Goal: Information Seeking & Learning: Find contact information

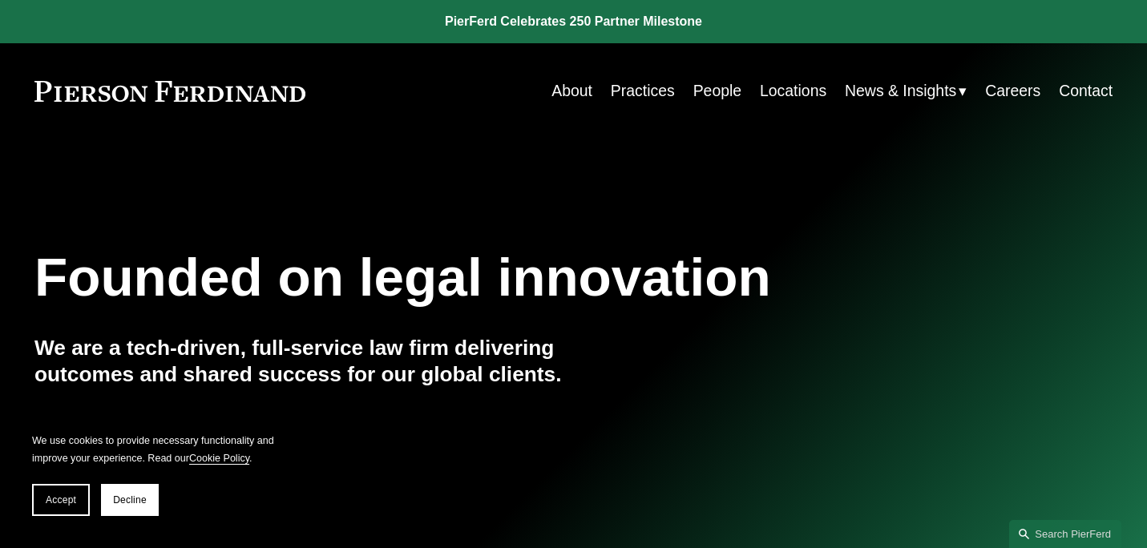
click at [714, 93] on link "People" at bounding box center [718, 90] width 48 height 31
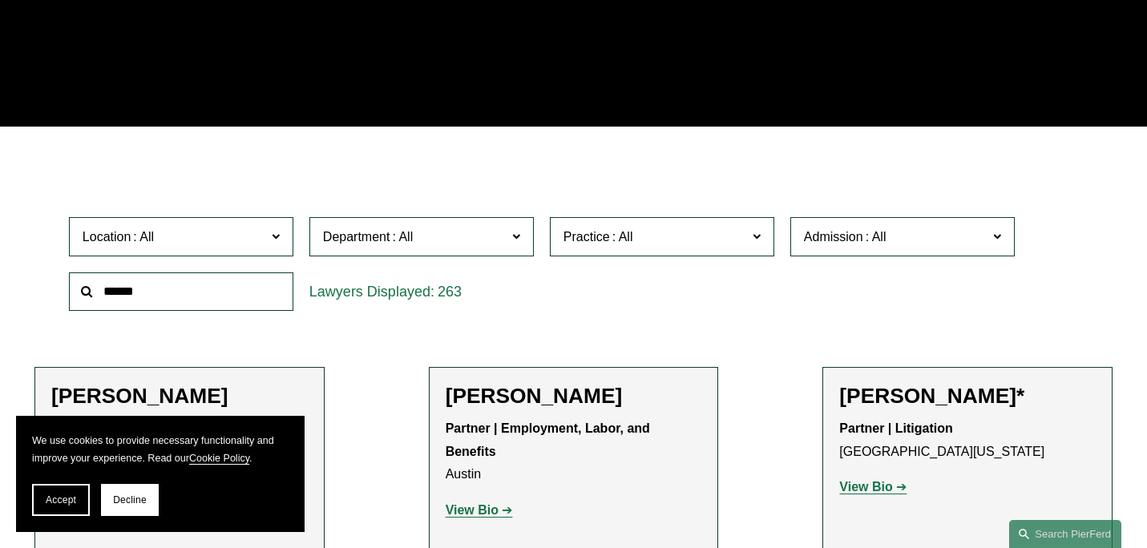
scroll to position [323, 0]
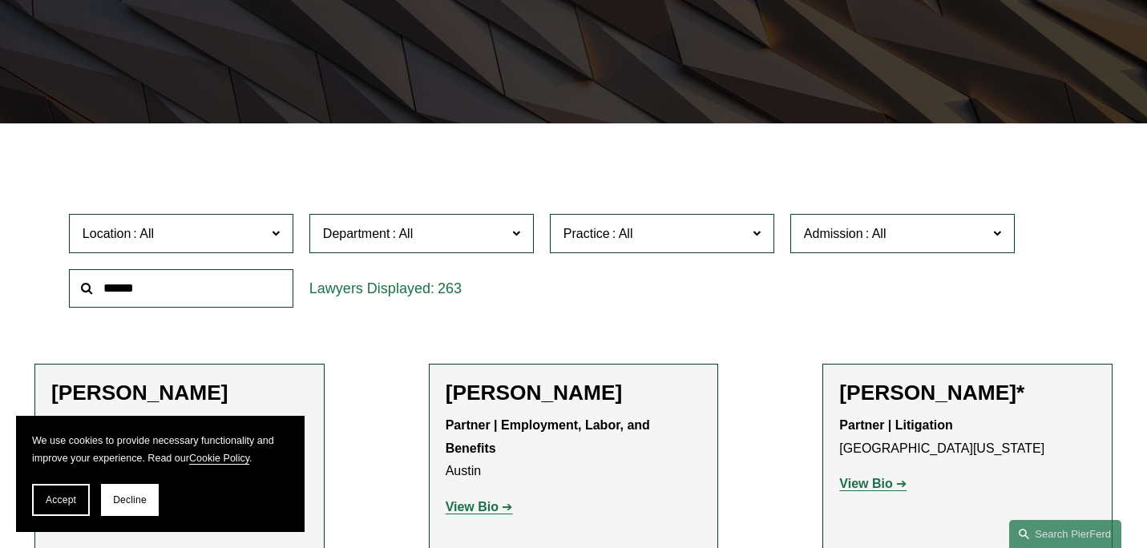
click at [233, 285] on input "text" at bounding box center [181, 288] width 225 height 39
type input "*****"
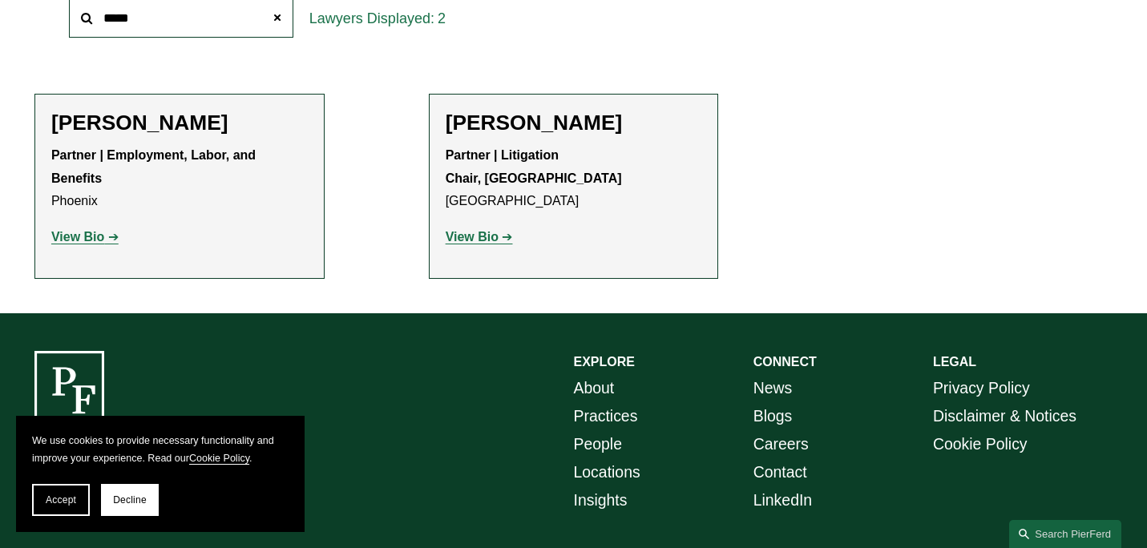
scroll to position [585, 0]
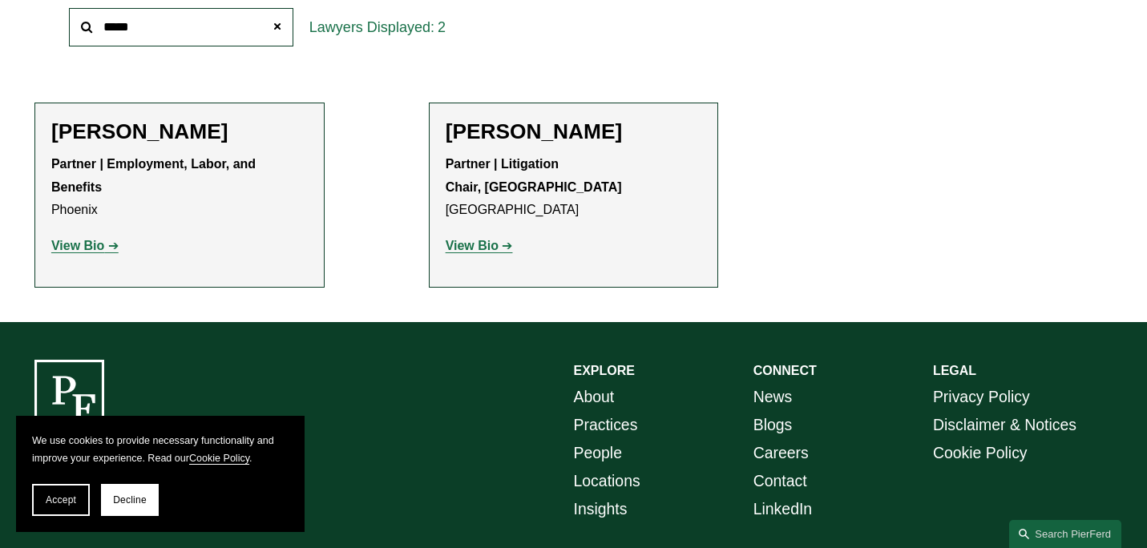
click at [97, 246] on strong "View Bio" at bounding box center [77, 246] width 53 height 14
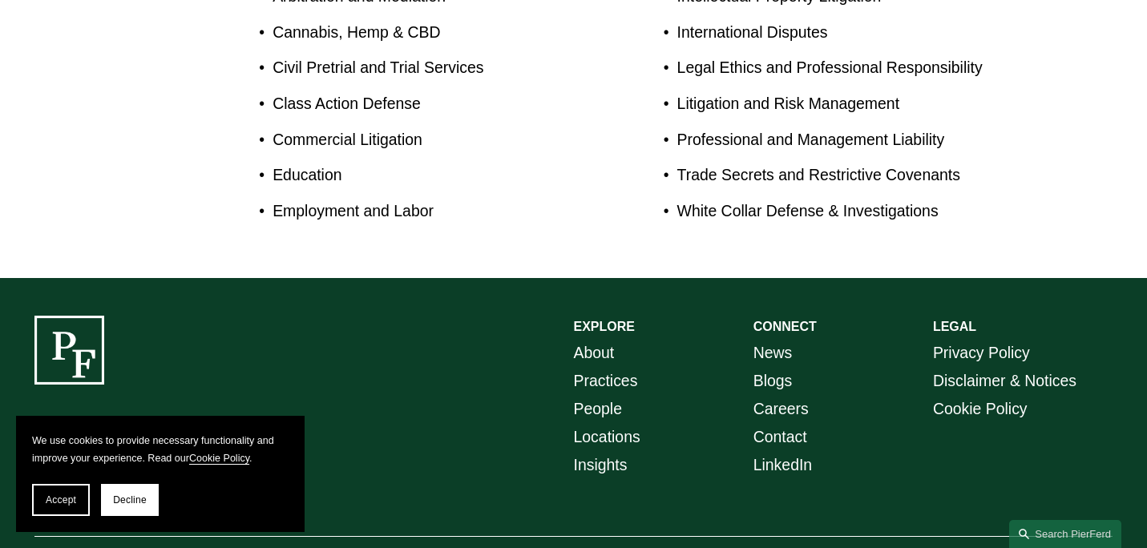
scroll to position [978, 0]
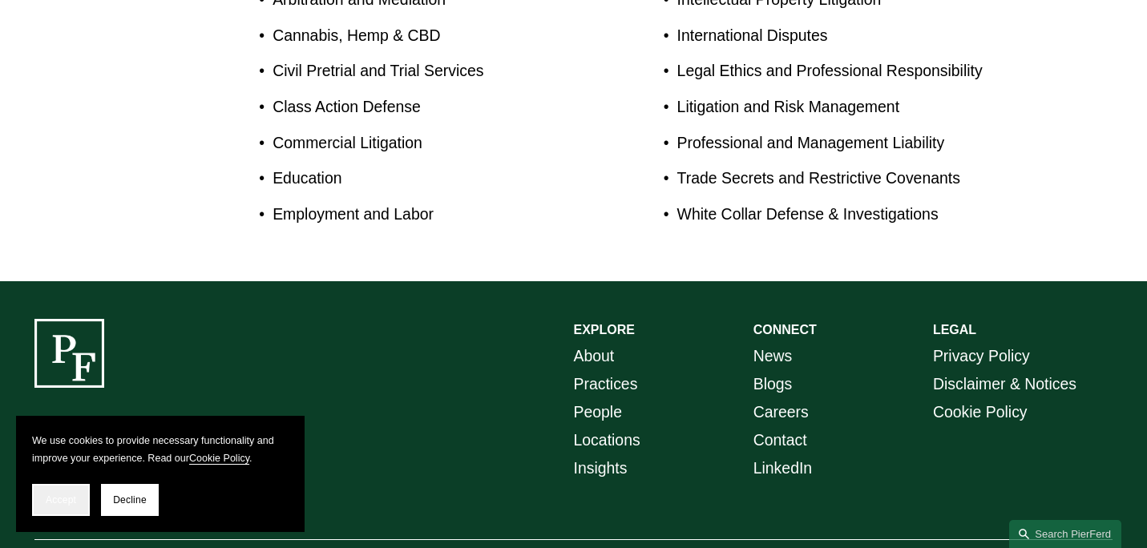
click at [64, 504] on span "Accept" at bounding box center [61, 500] width 30 height 11
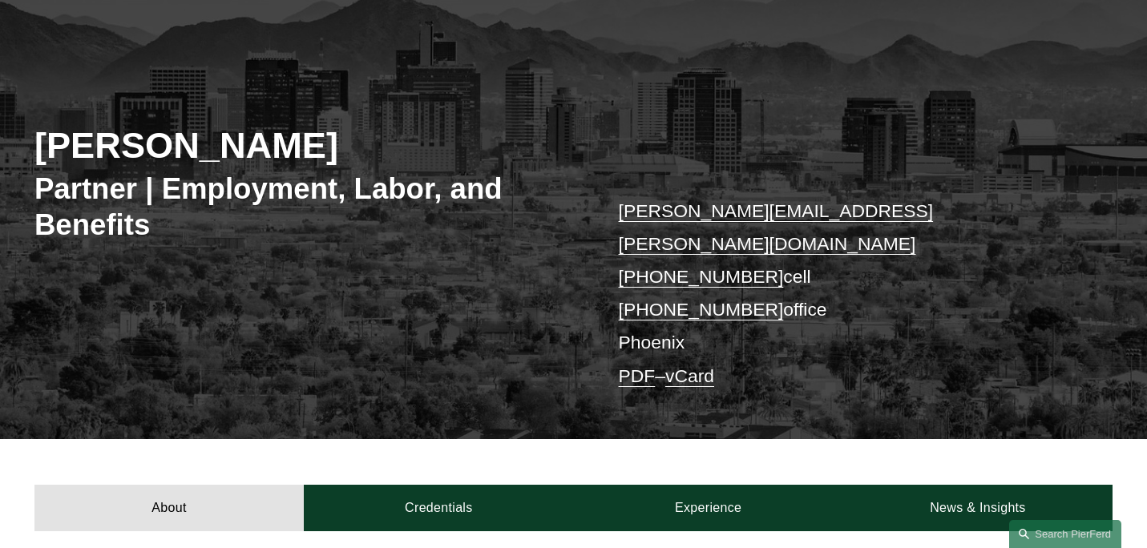
scroll to position [138, 0]
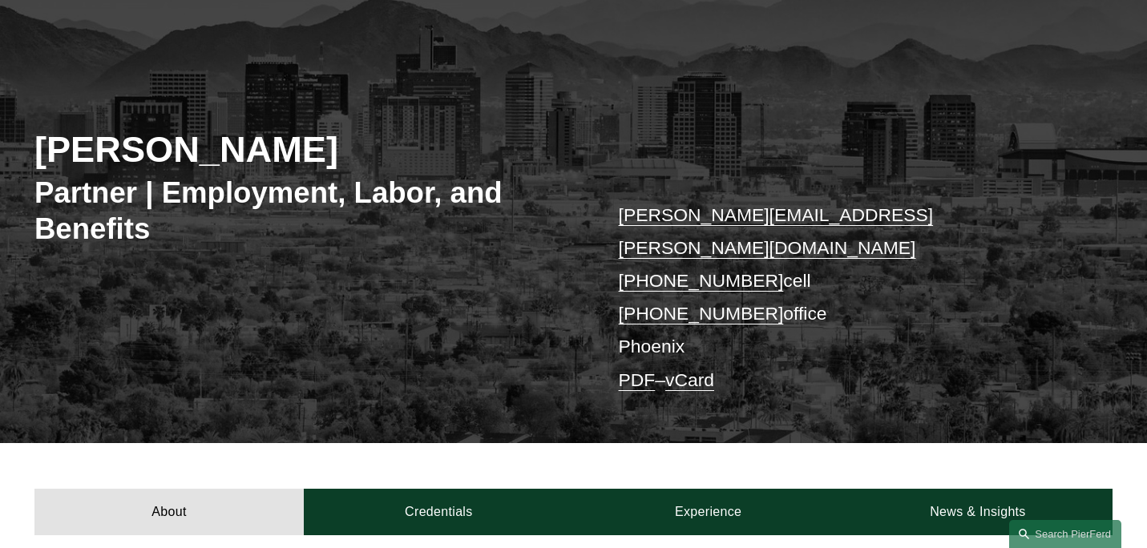
drag, startPoint x: 330, startPoint y: 160, endPoint x: 40, endPoint y: 144, distance: 289.9
click at [40, 144] on h2 "[PERSON_NAME]" at bounding box center [304, 150] width 540 height 44
copy h2 "[PERSON_NAME]"
